Goal: Information Seeking & Learning: Compare options

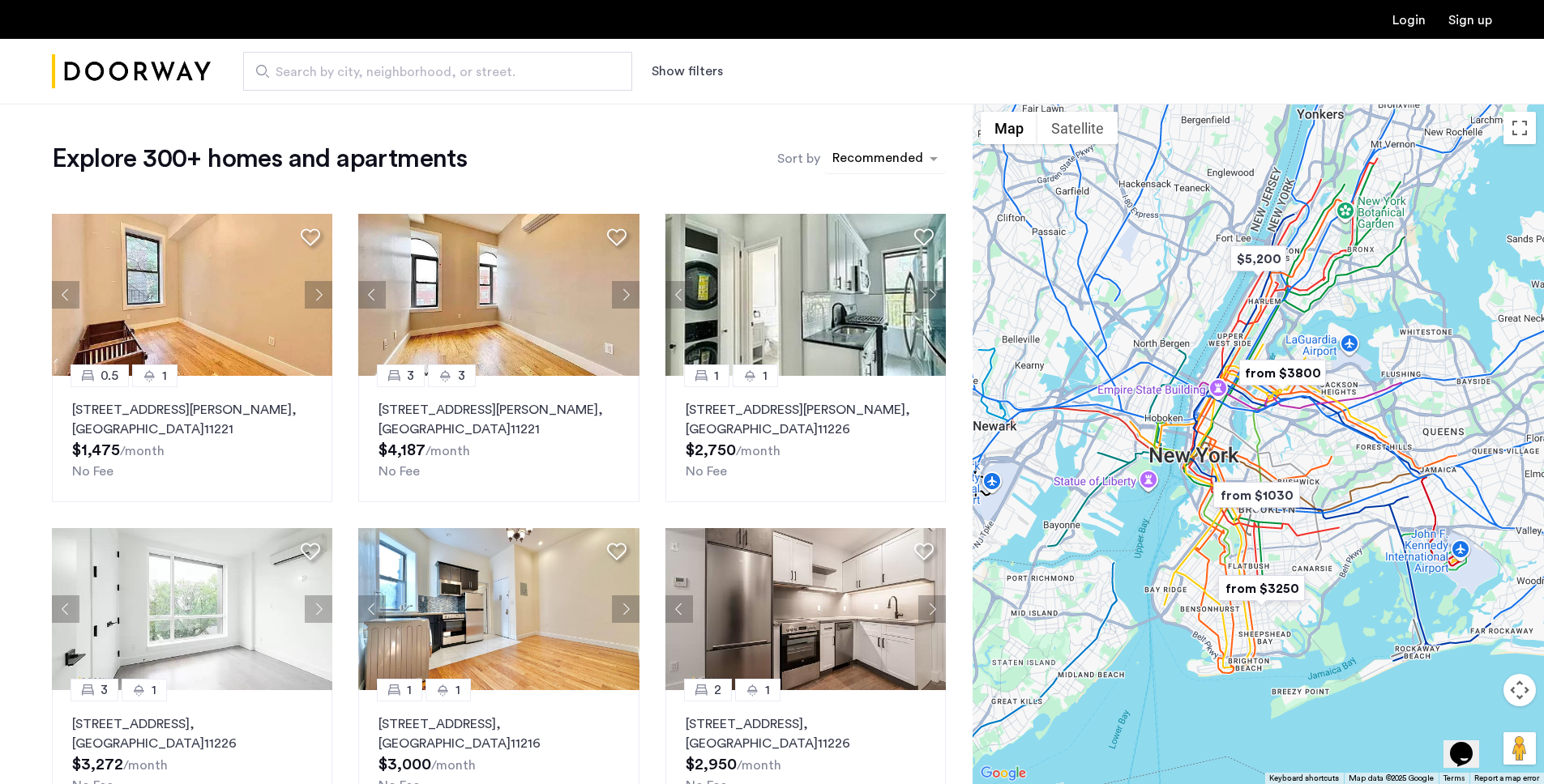
click at [874, 164] on div "sort-apartment" at bounding box center [878, 161] width 95 height 22
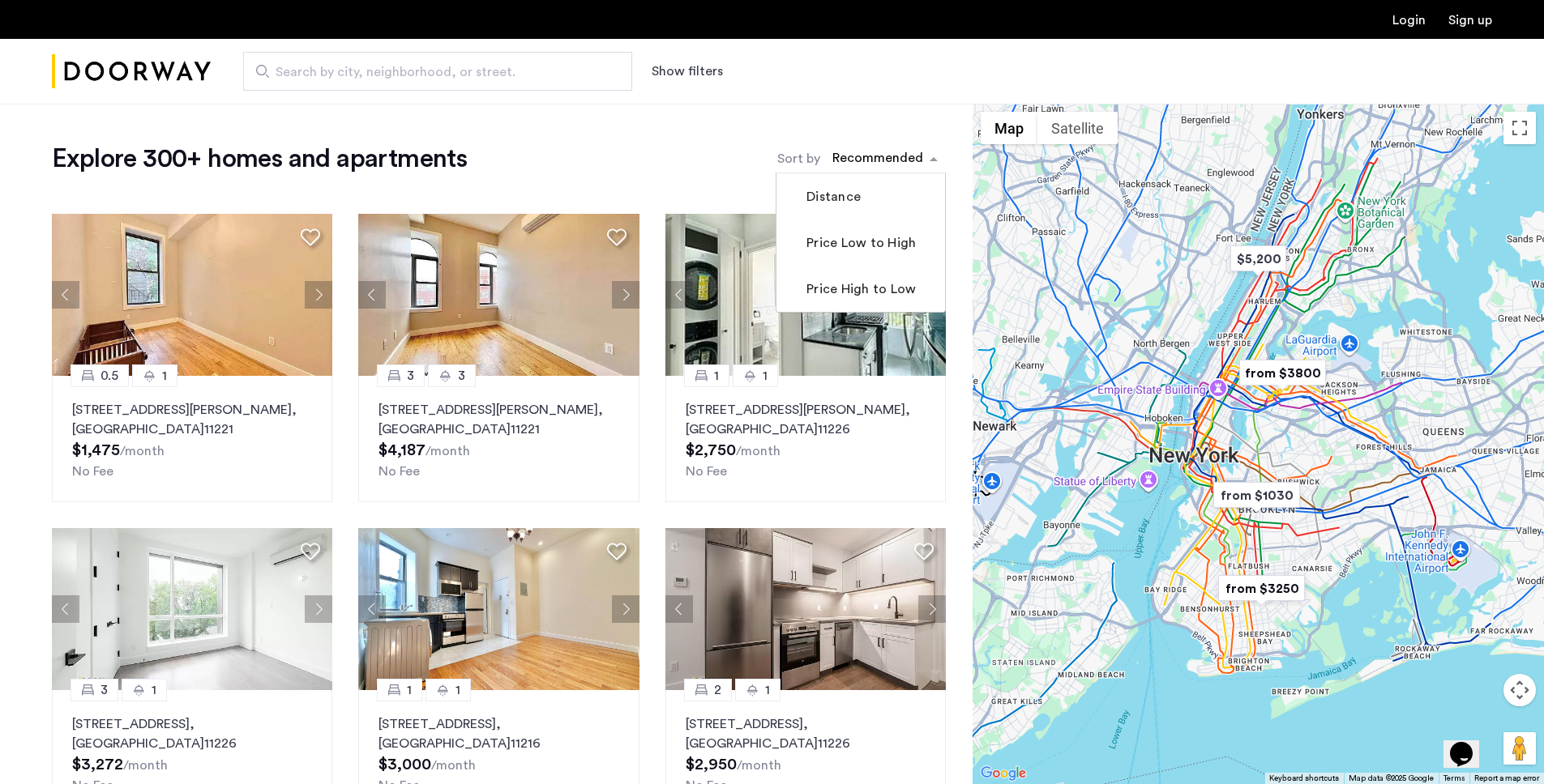
click at [874, 164] on div "sort-apartment" at bounding box center [878, 161] width 95 height 22
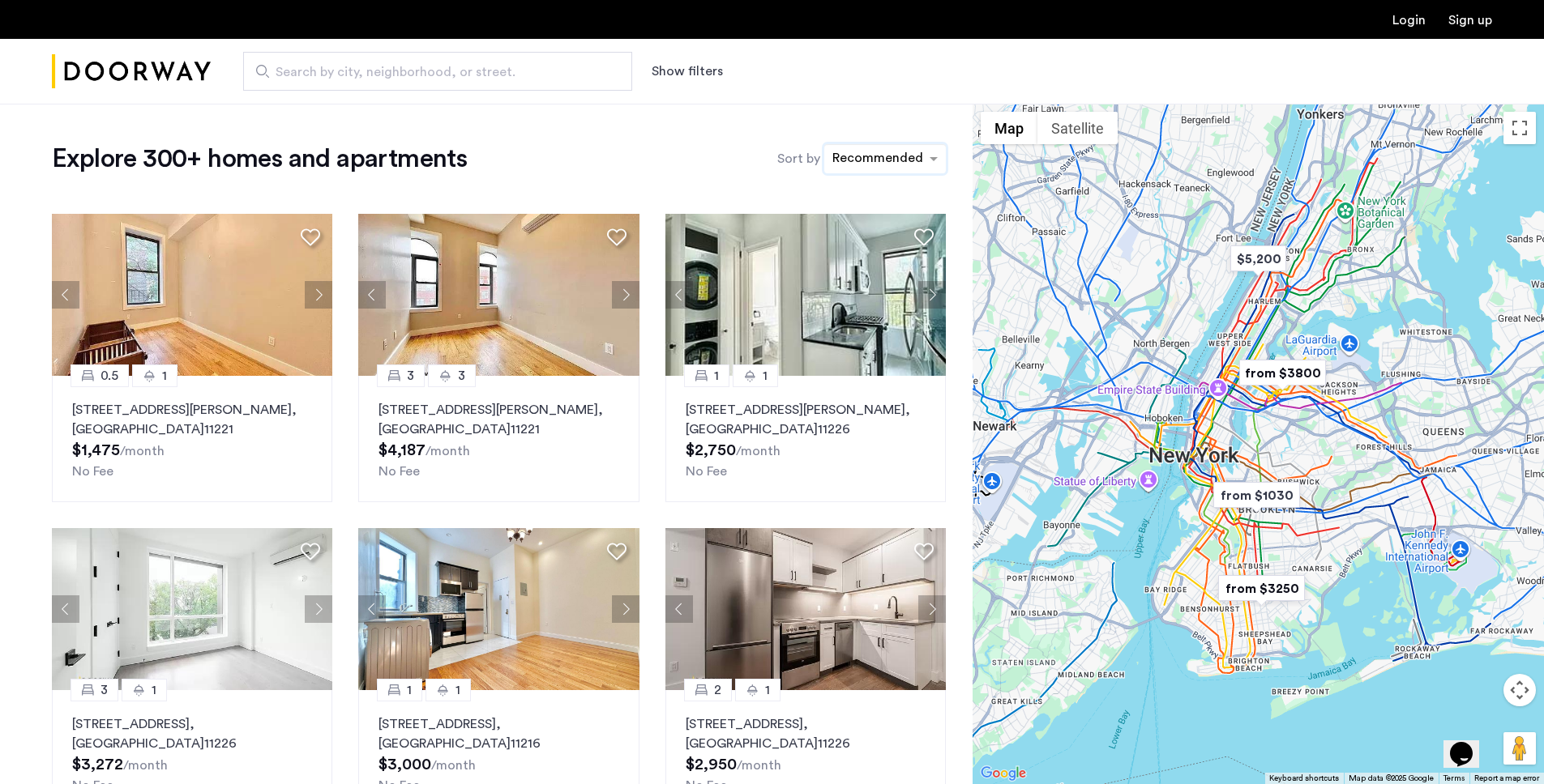
click at [661, 70] on button "Show filters" at bounding box center [687, 71] width 71 height 20
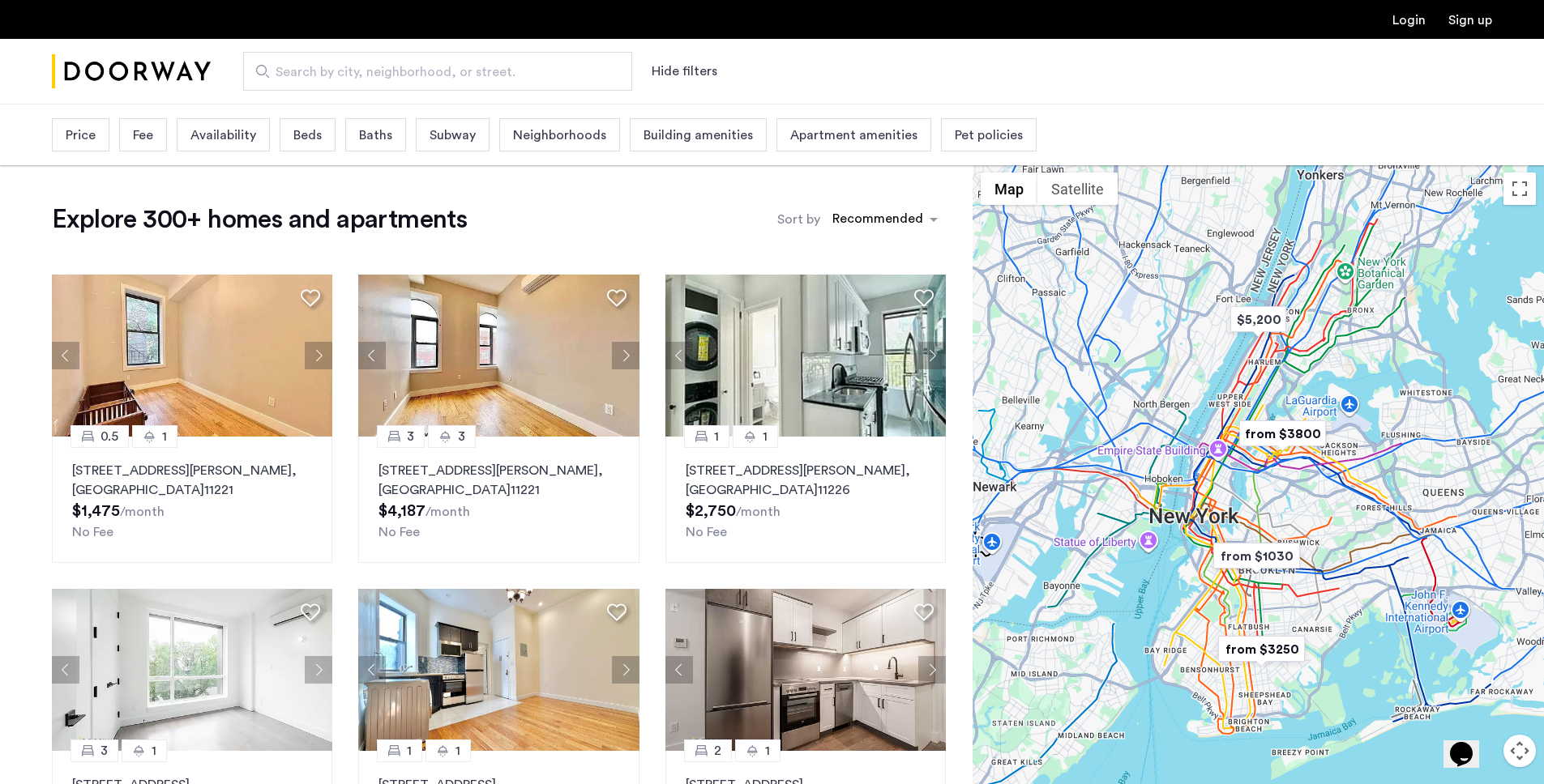
click at [85, 144] on span "Price" at bounding box center [80, 135] width 30 height 20
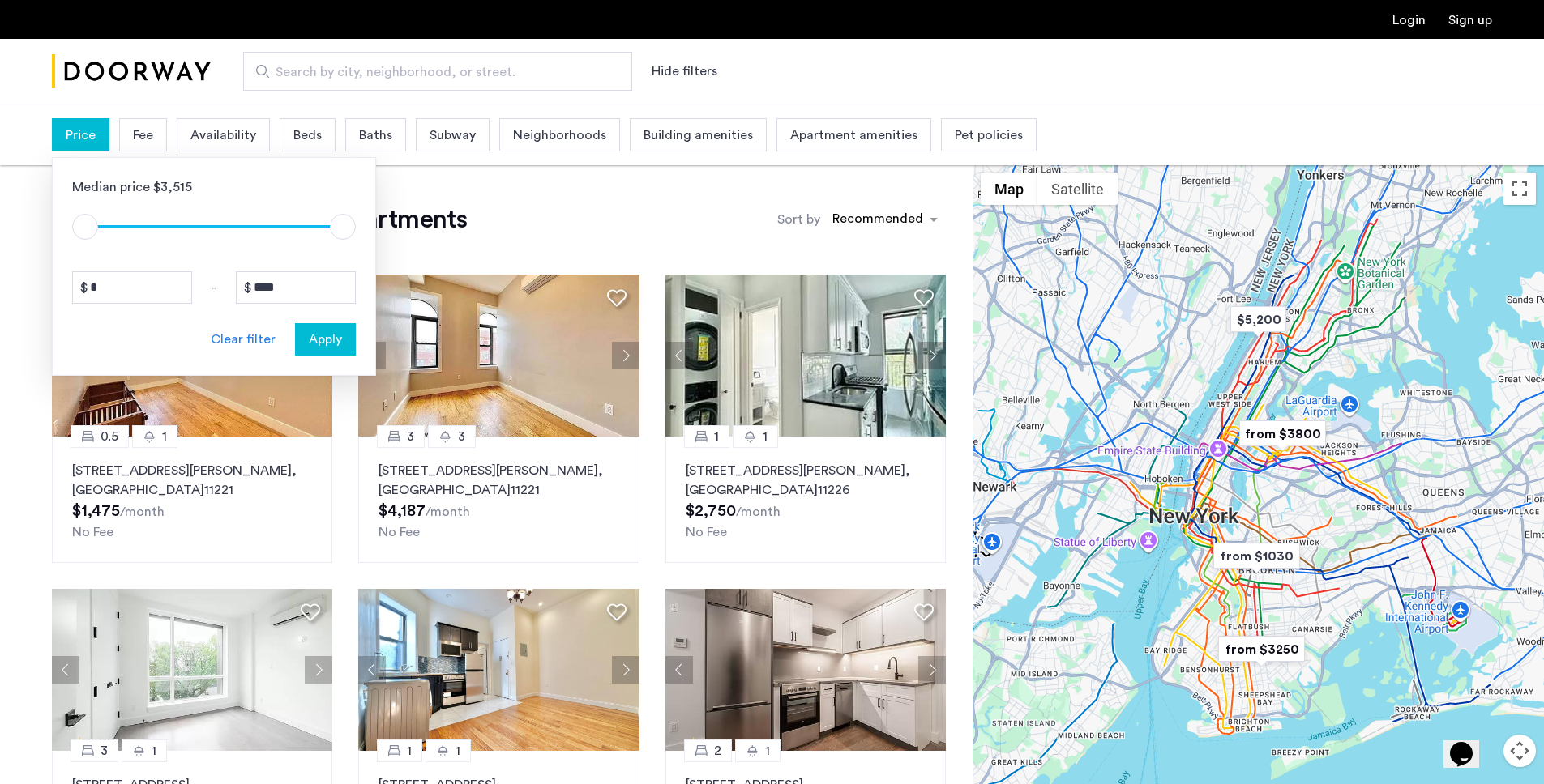
click at [85, 144] on span "Price" at bounding box center [80, 135] width 30 height 20
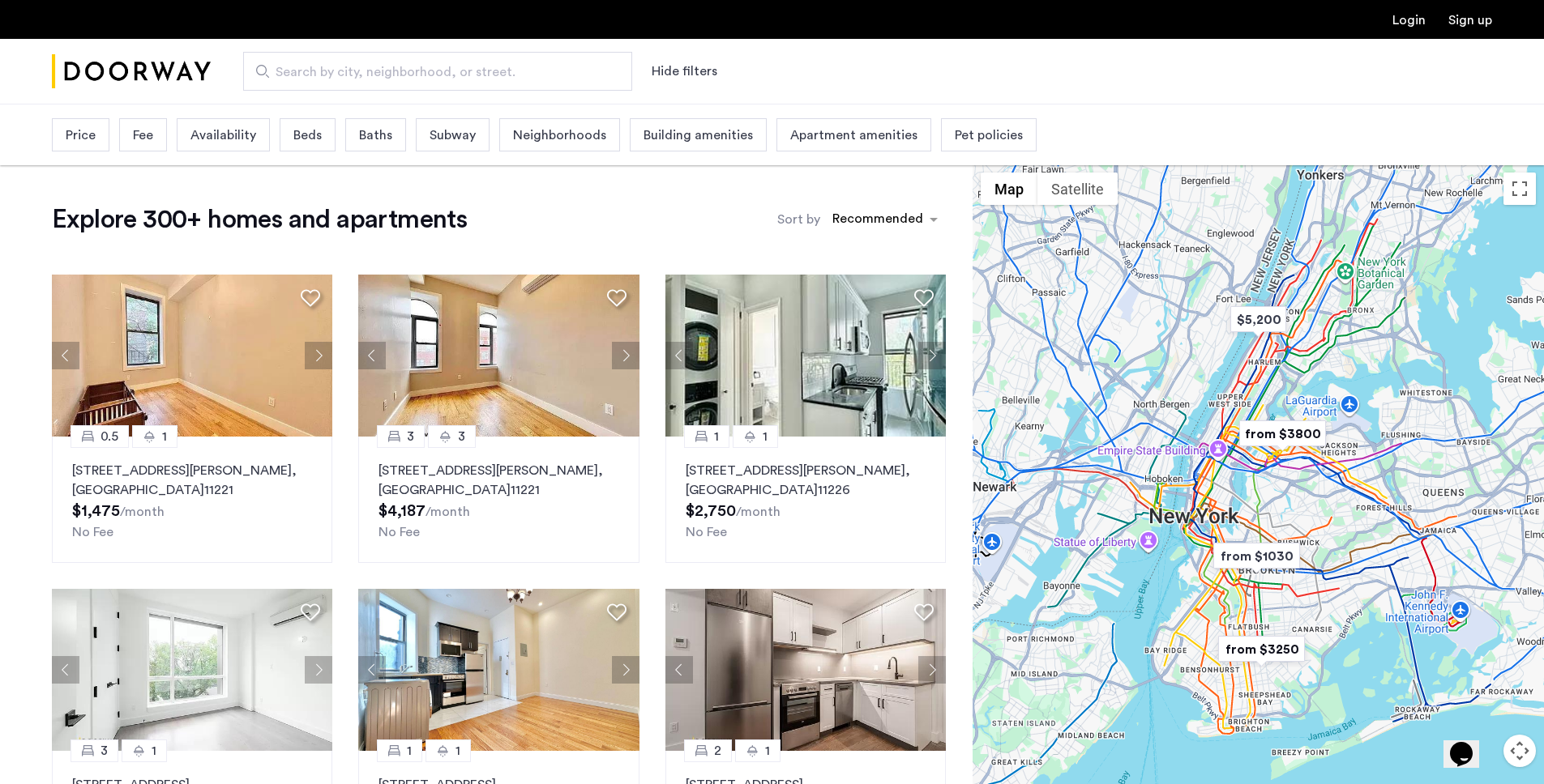
click at [131, 140] on div "Fee" at bounding box center [143, 135] width 48 height 33
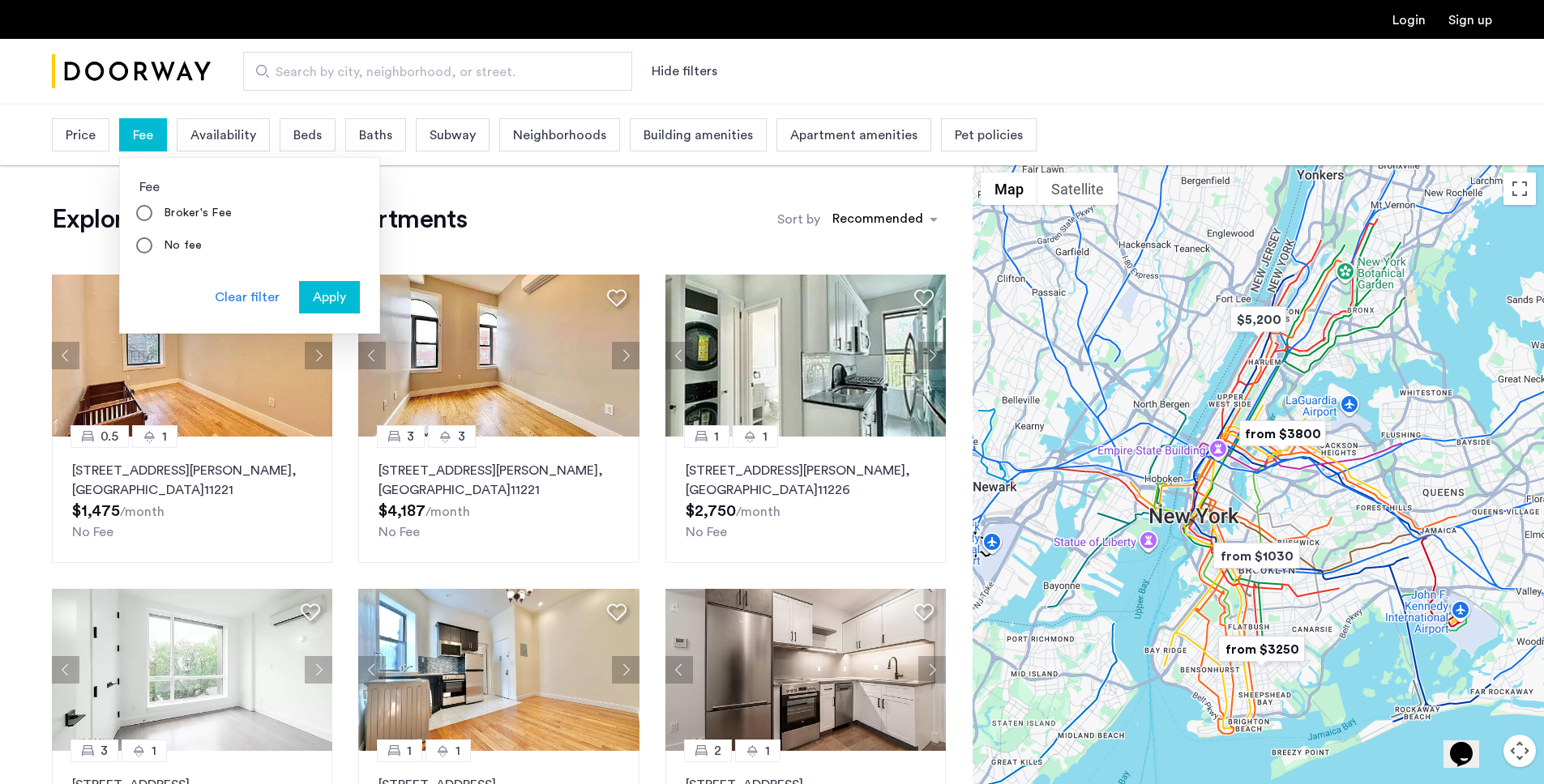
click at [133, 140] on span "Fee" at bounding box center [143, 135] width 21 height 20
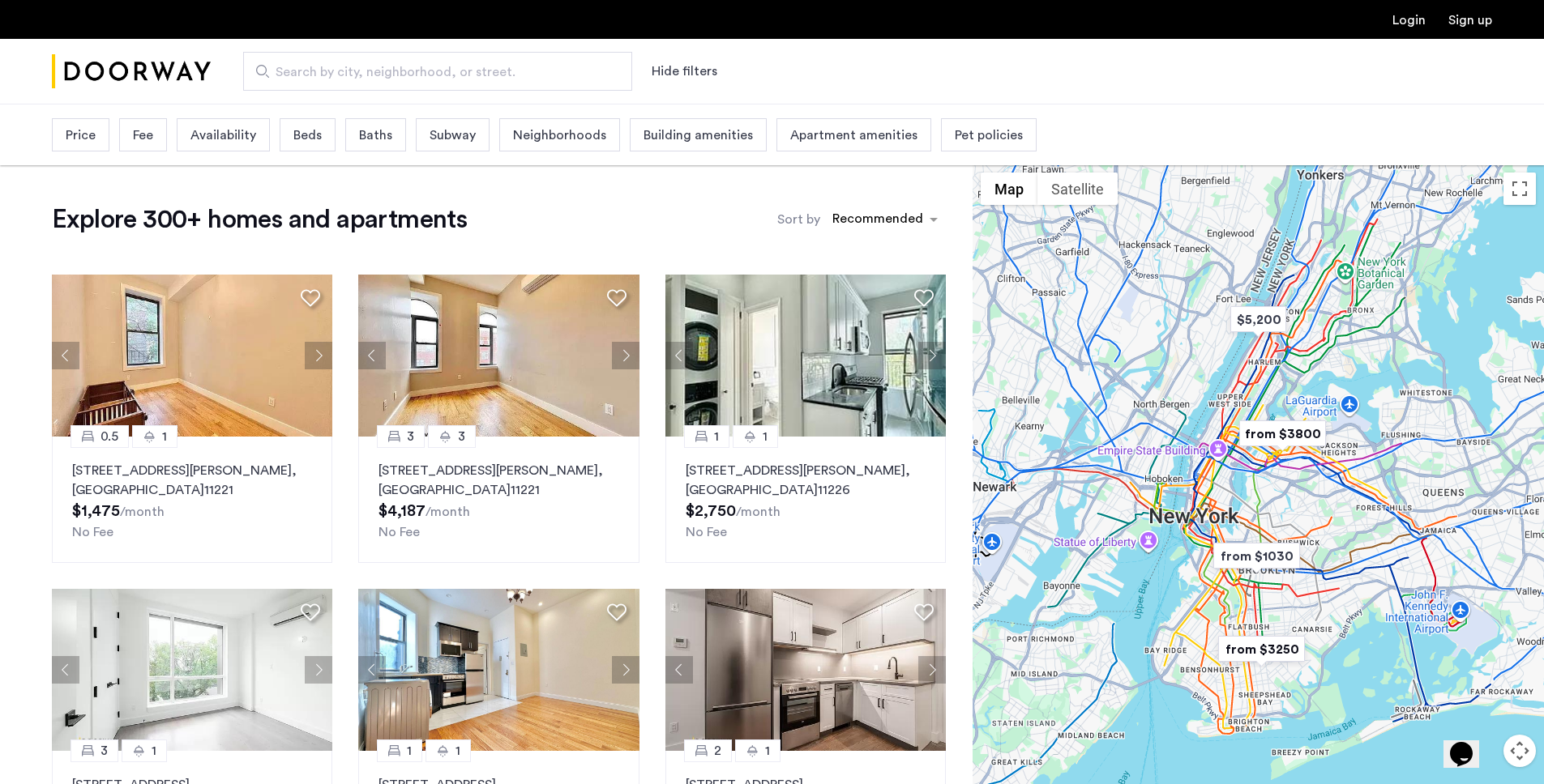
click at [223, 136] on span "Availability" at bounding box center [223, 135] width 66 height 20
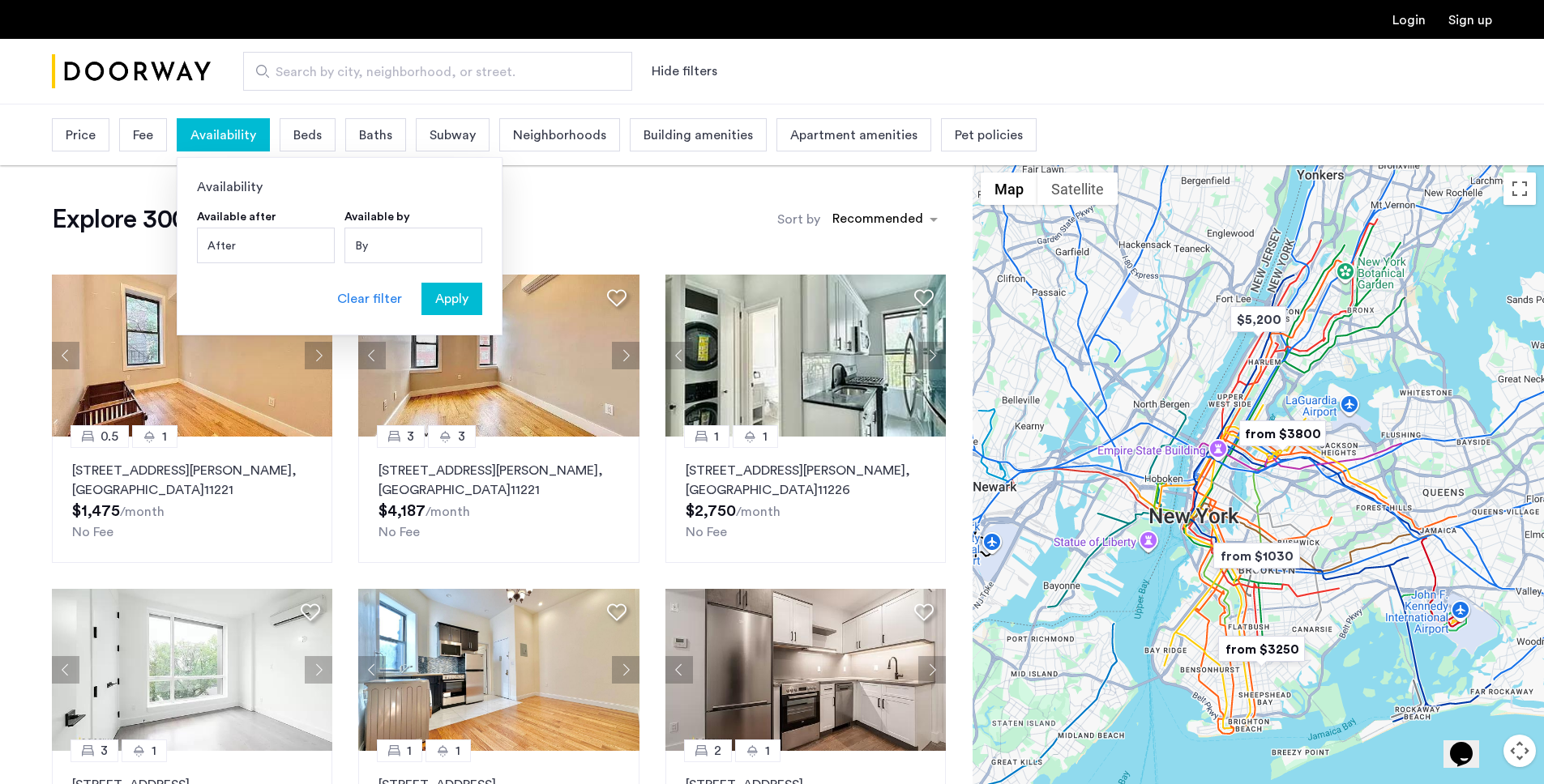
click at [221, 136] on span "Availability" at bounding box center [223, 135] width 66 height 20
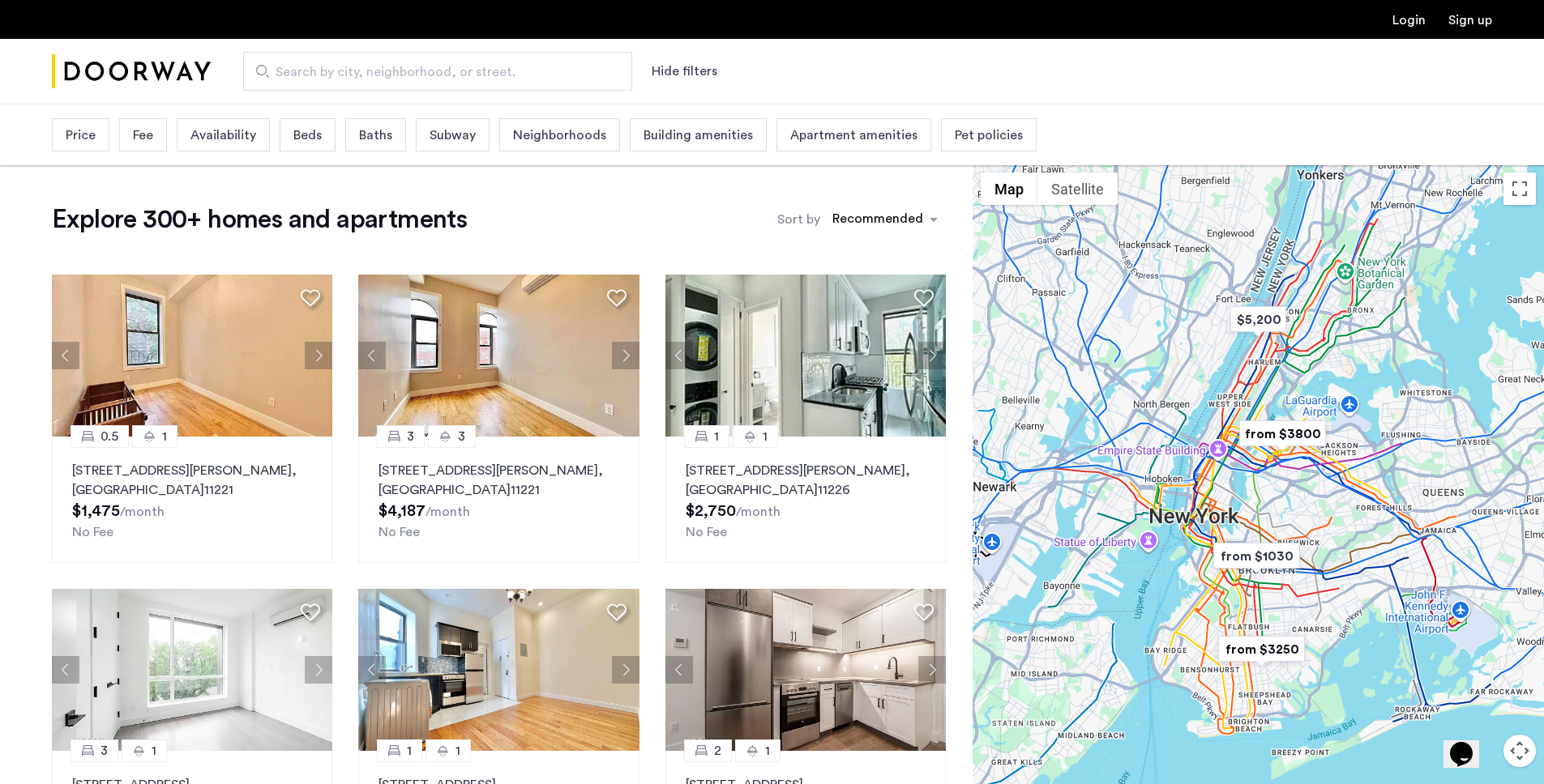
click at [338, 135] on div "Price Fee Availability Beds Baths Subway Neighborhoods Building amenities Apart…" at bounding box center [544, 135] width 985 height 41
click at [302, 131] on span "Beds" at bounding box center [307, 135] width 29 height 20
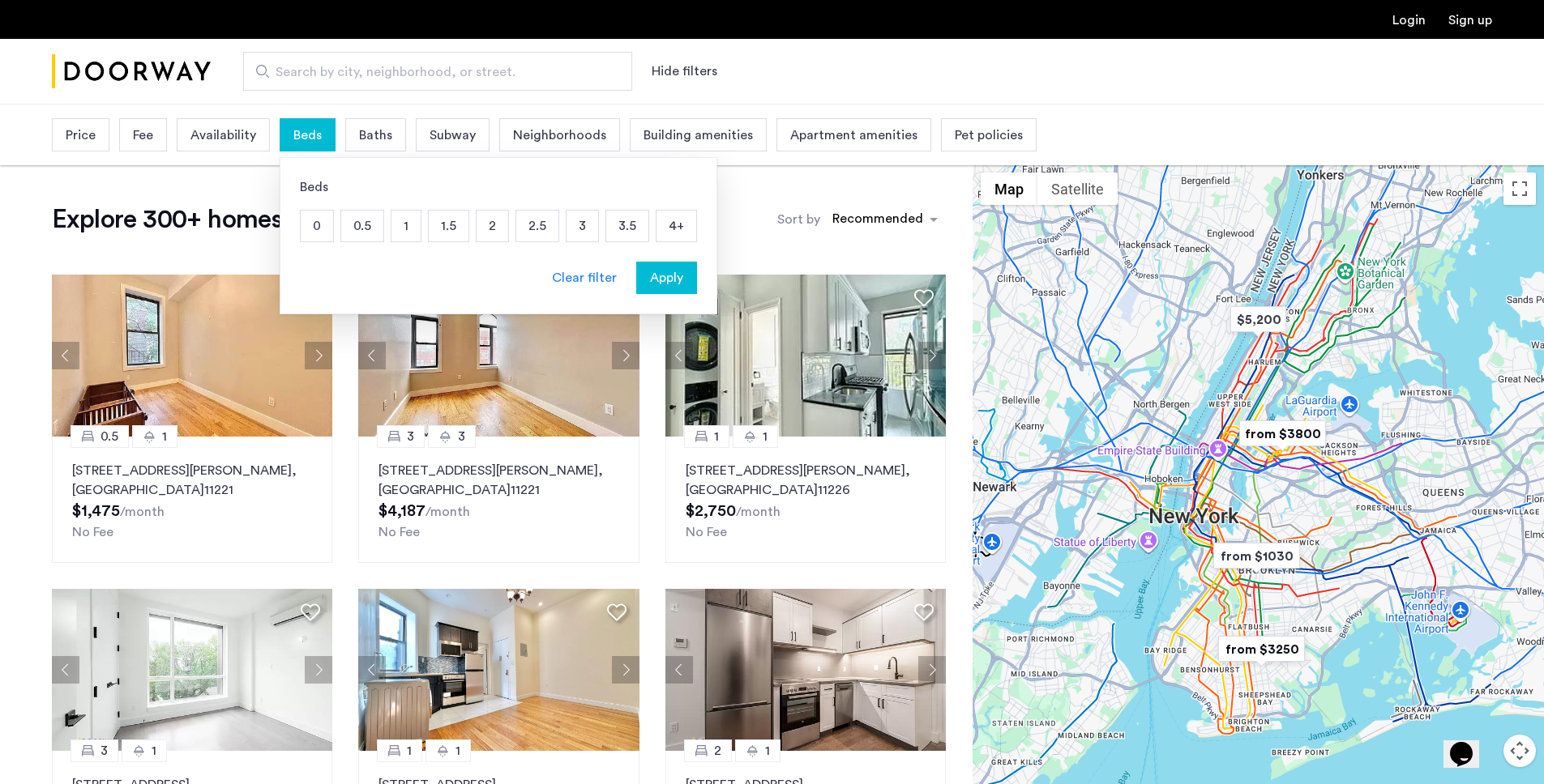
click at [308, 131] on span "Beds" at bounding box center [307, 135] width 29 height 20
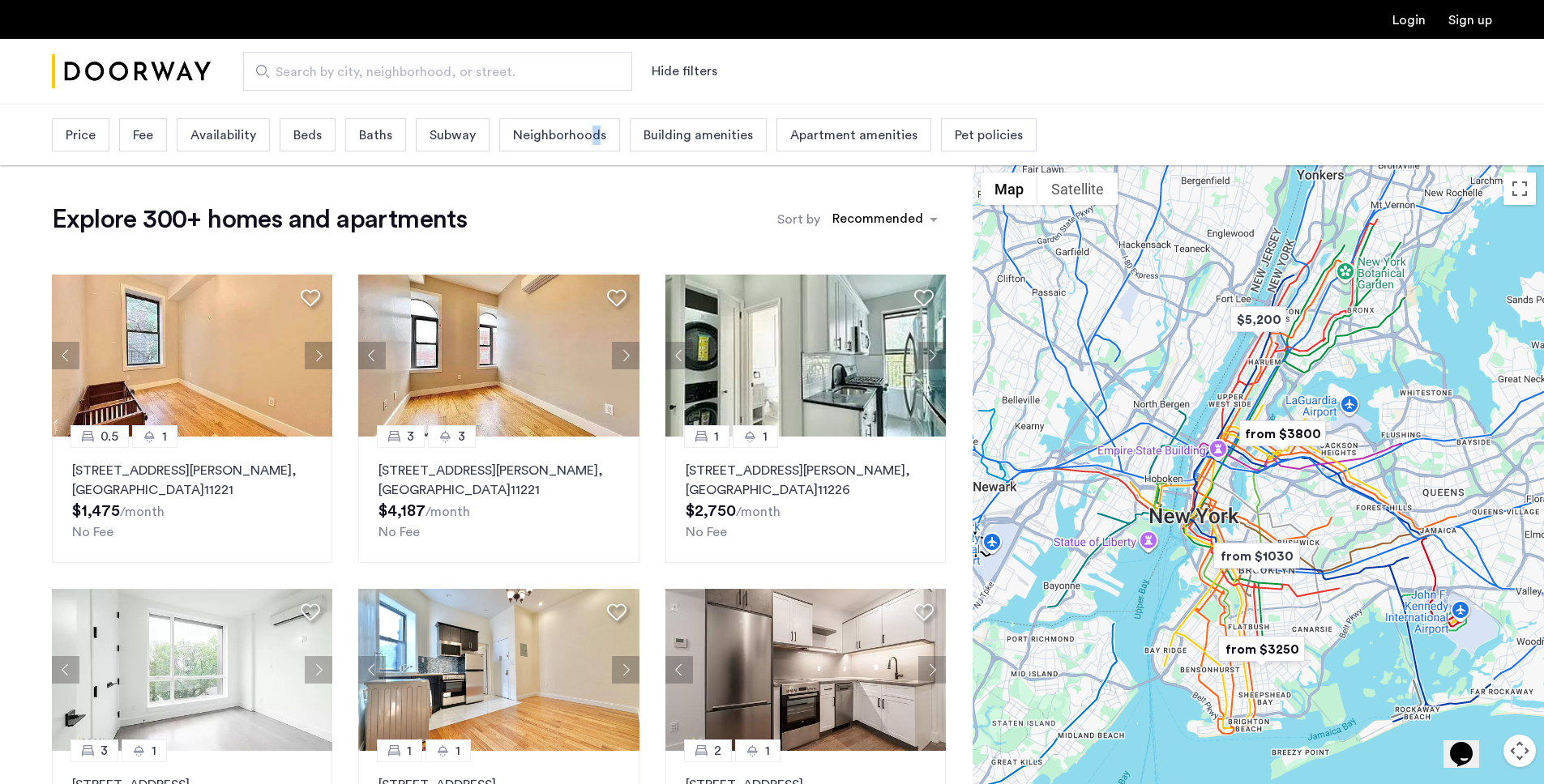
drag, startPoint x: 591, startPoint y: 139, endPoint x: 581, endPoint y: 140, distance: 10.0
click at [589, 140] on span "Neighborhoods" at bounding box center [559, 135] width 93 height 20
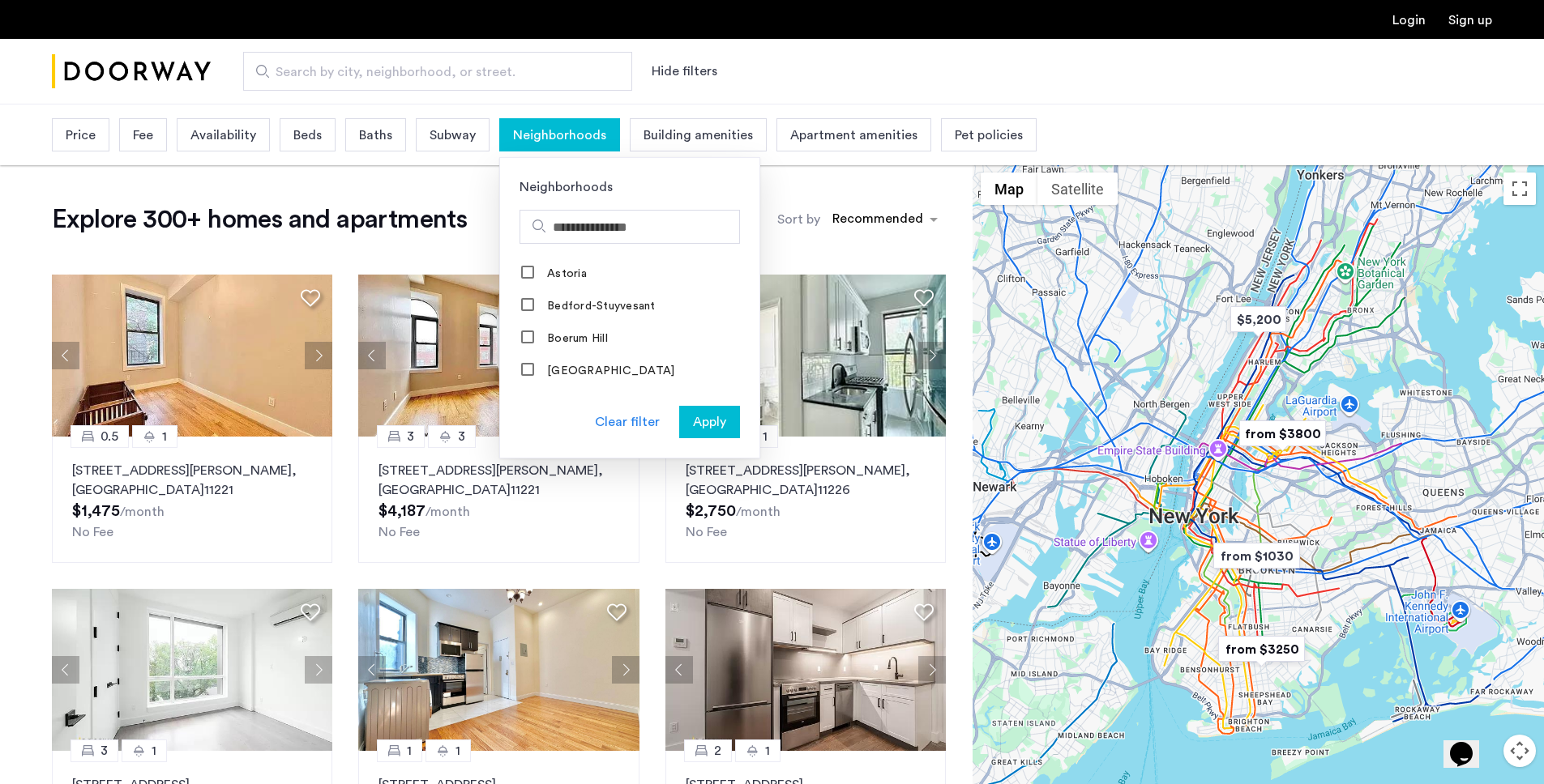
click at [572, 140] on span "Neighborhoods" at bounding box center [559, 135] width 93 height 20
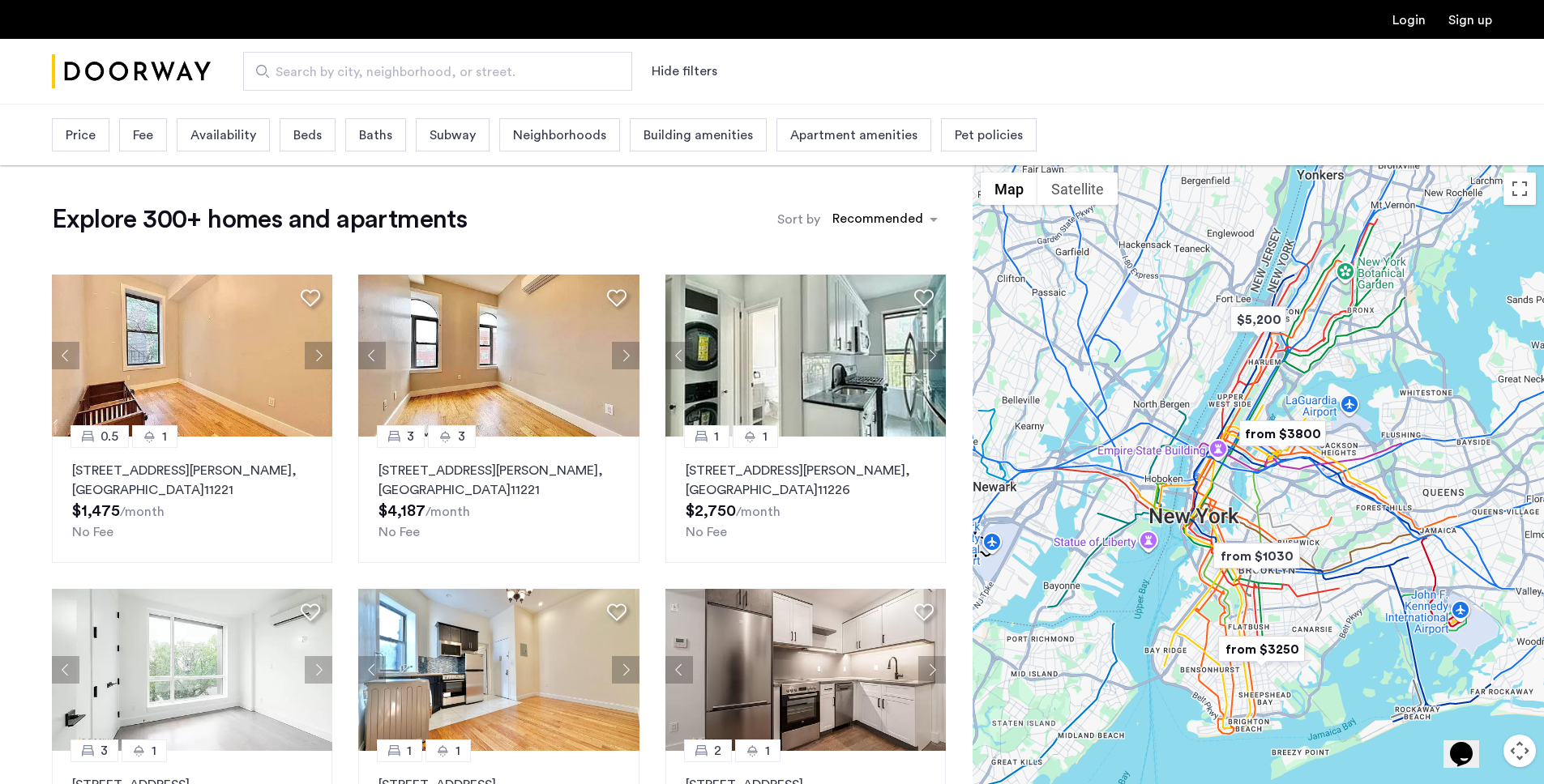
click at [677, 137] on span "Building amenities" at bounding box center [698, 135] width 109 height 20
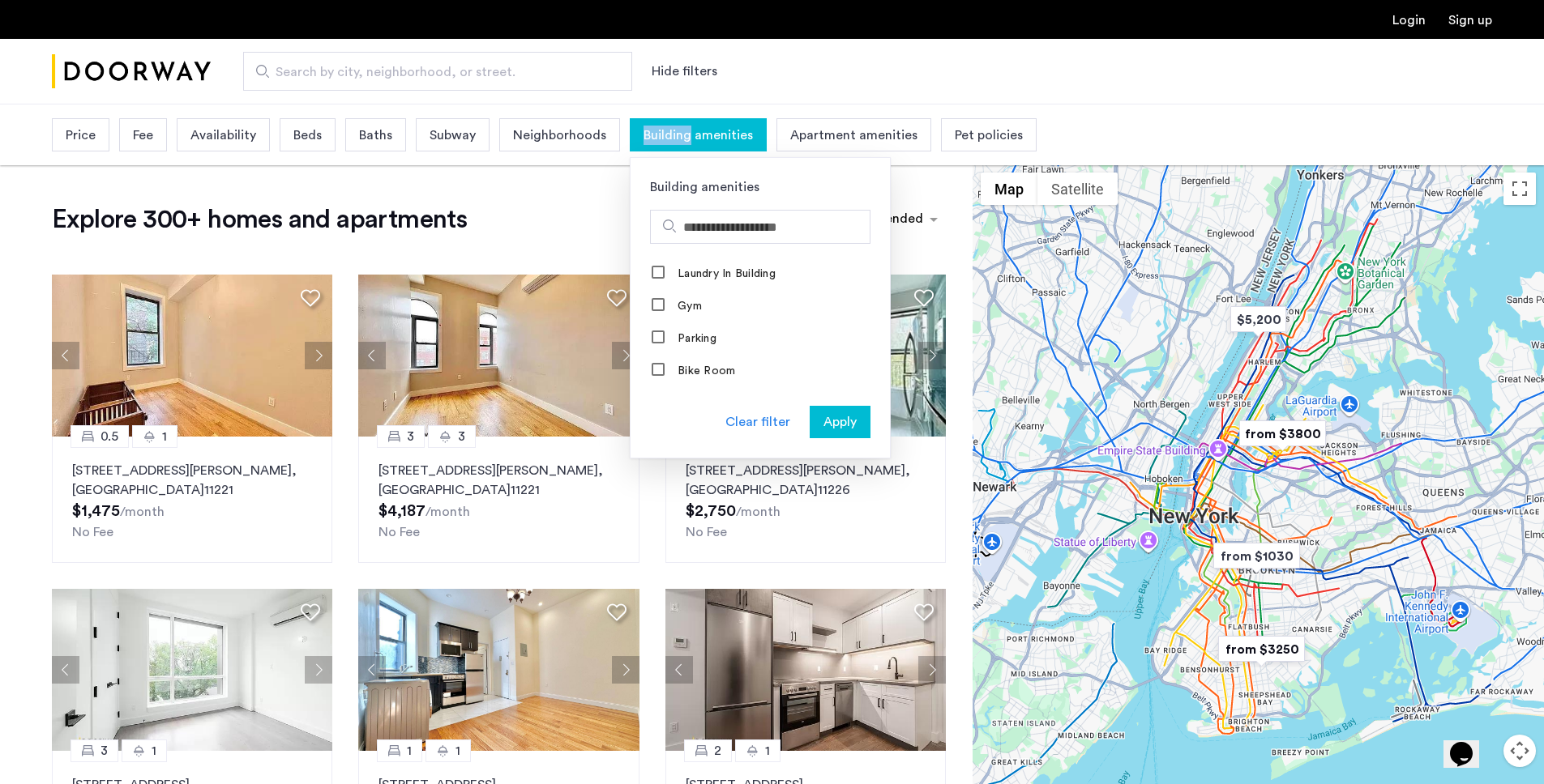
click at [677, 137] on span "Building amenities" at bounding box center [698, 135] width 109 height 20
